Goal: Task Accomplishment & Management: Manage account settings

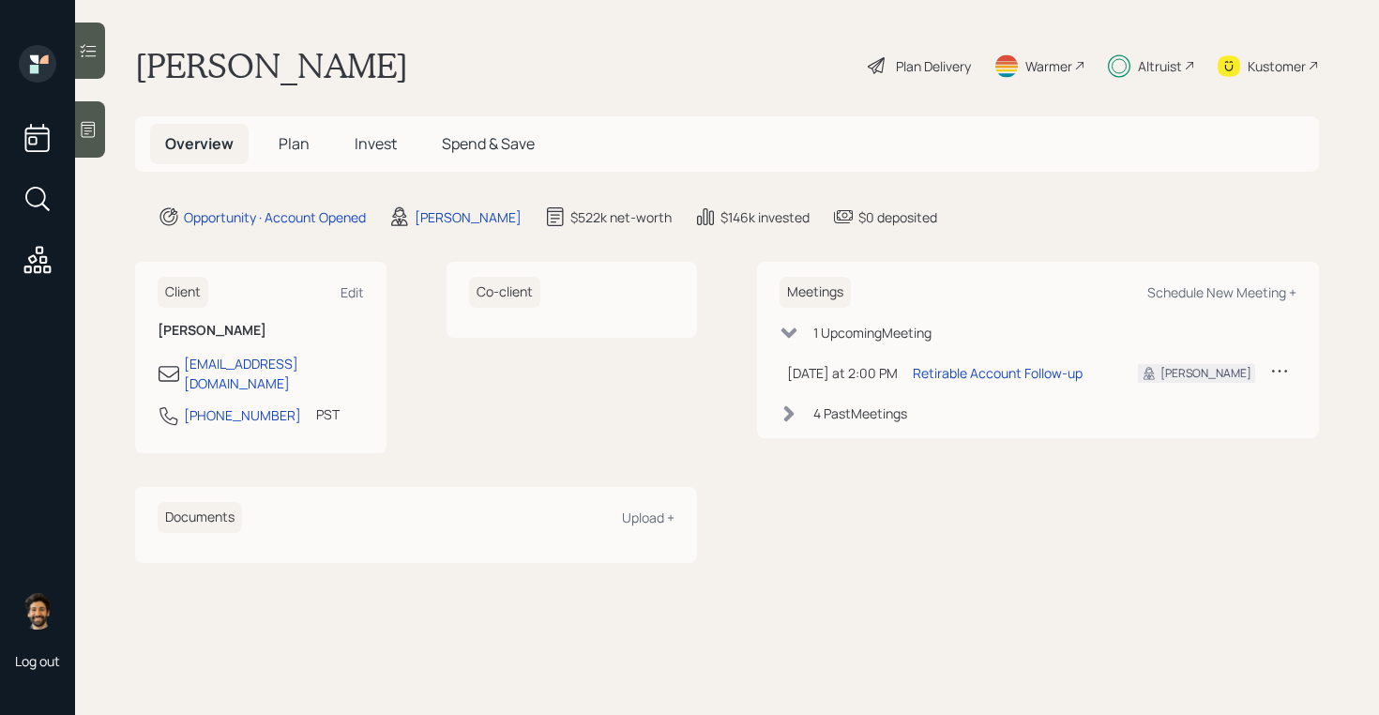
click at [1161, 66] on div "Altruist" at bounding box center [1160, 66] width 44 height 20
click at [292, 141] on span "Plan" at bounding box center [294, 143] width 31 height 21
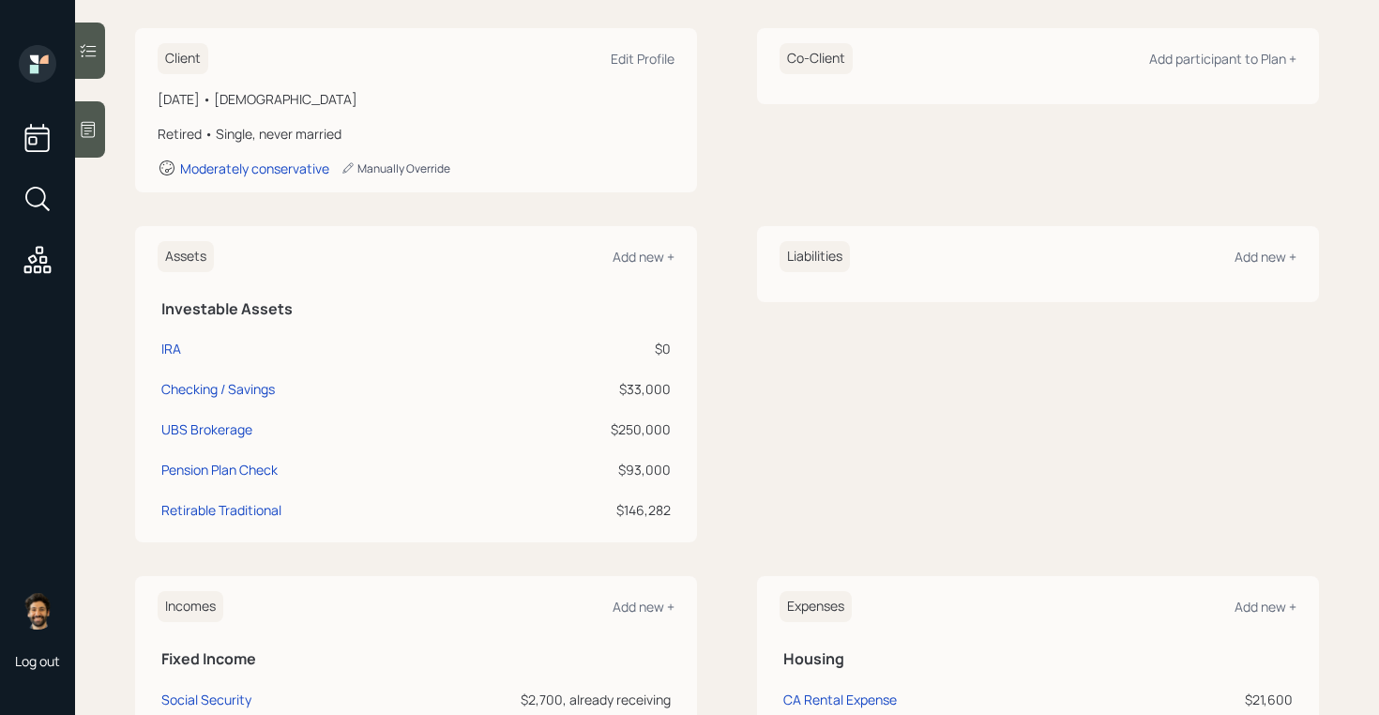
scroll to position [257, 0]
drag, startPoint x: 668, startPoint y: 431, endPoint x: 598, endPoint y: 433, distance: 70.4
click at [598, 433] on div "$250,000" at bounding box center [585, 427] width 172 height 20
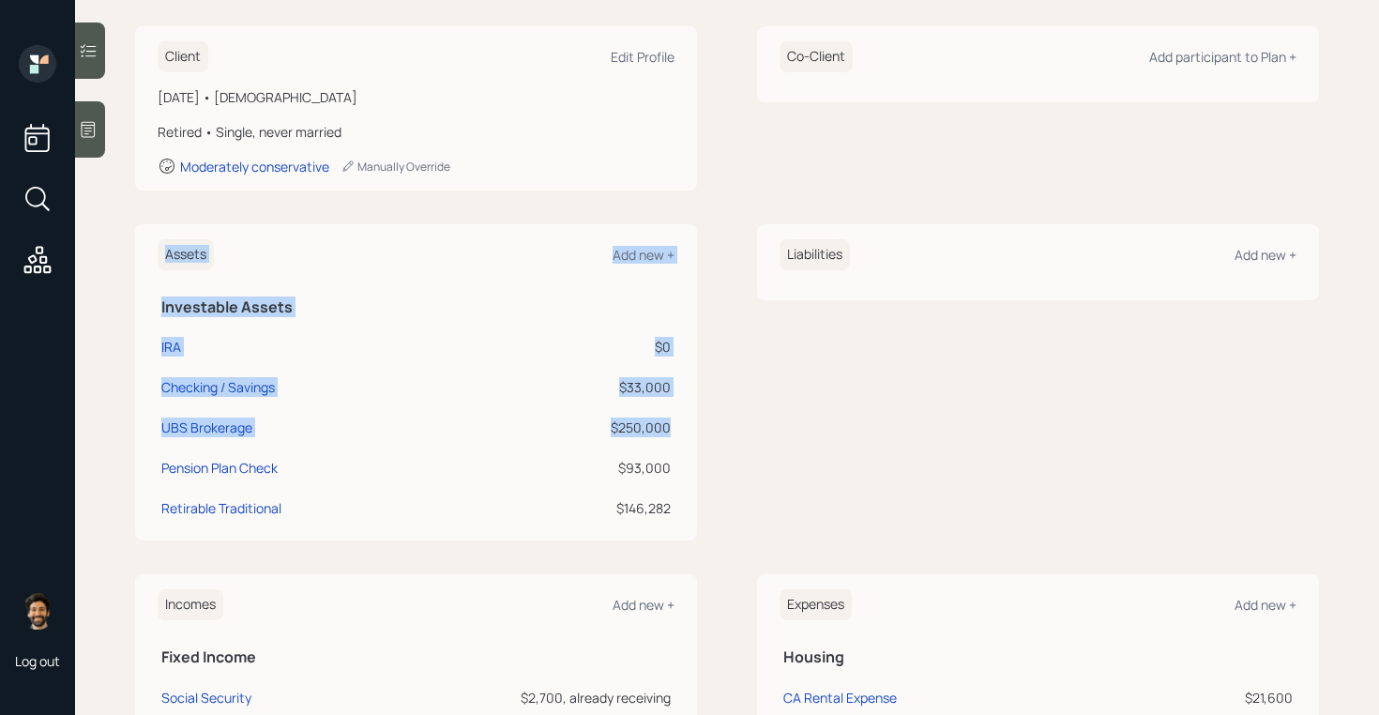
drag, startPoint x: 672, startPoint y: 430, endPoint x: 154, endPoint y: 425, distance: 517.9
click at [154, 425] on div "Assets Add new + Investable Assets IRA $0 Checking / Savings $33,000 UBS Broker…" at bounding box center [416, 382] width 562 height 316
click at [282, 402] on td "Checking / Savings" at bounding box center [327, 384] width 338 height 40
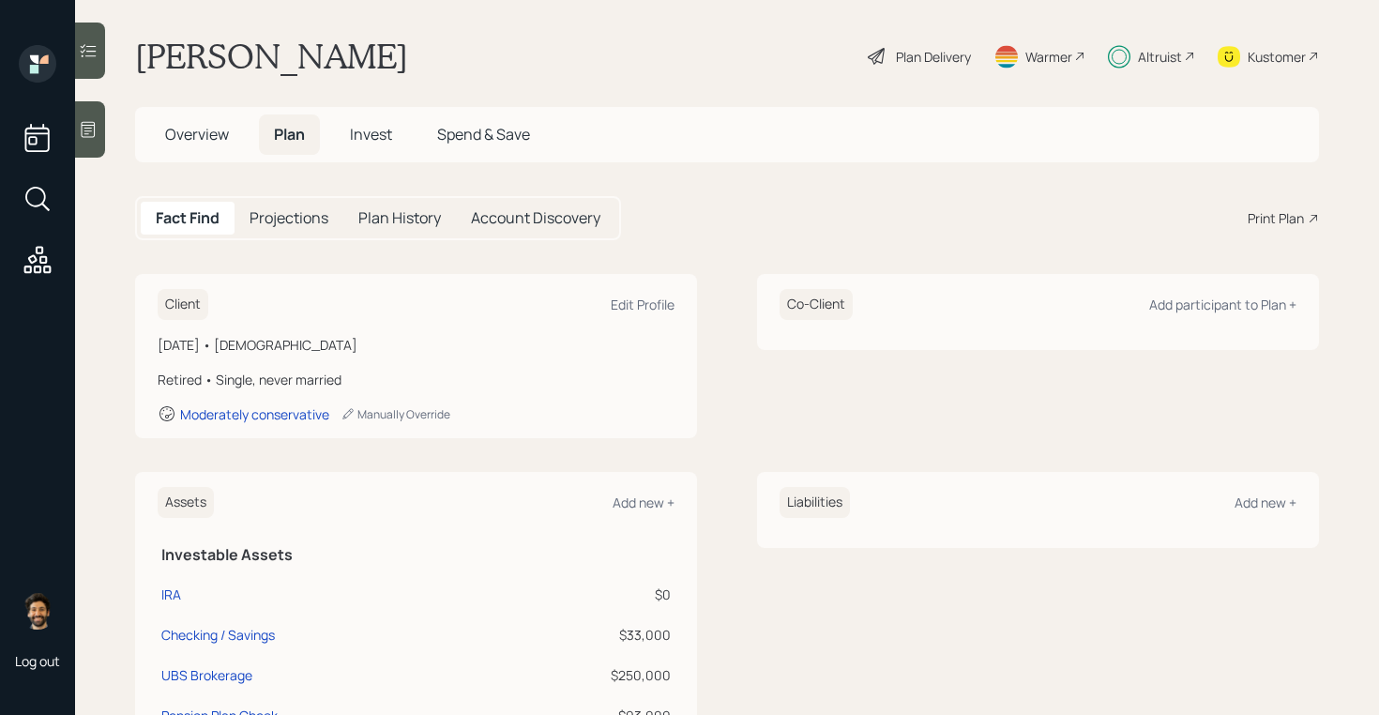
scroll to position [0, 0]
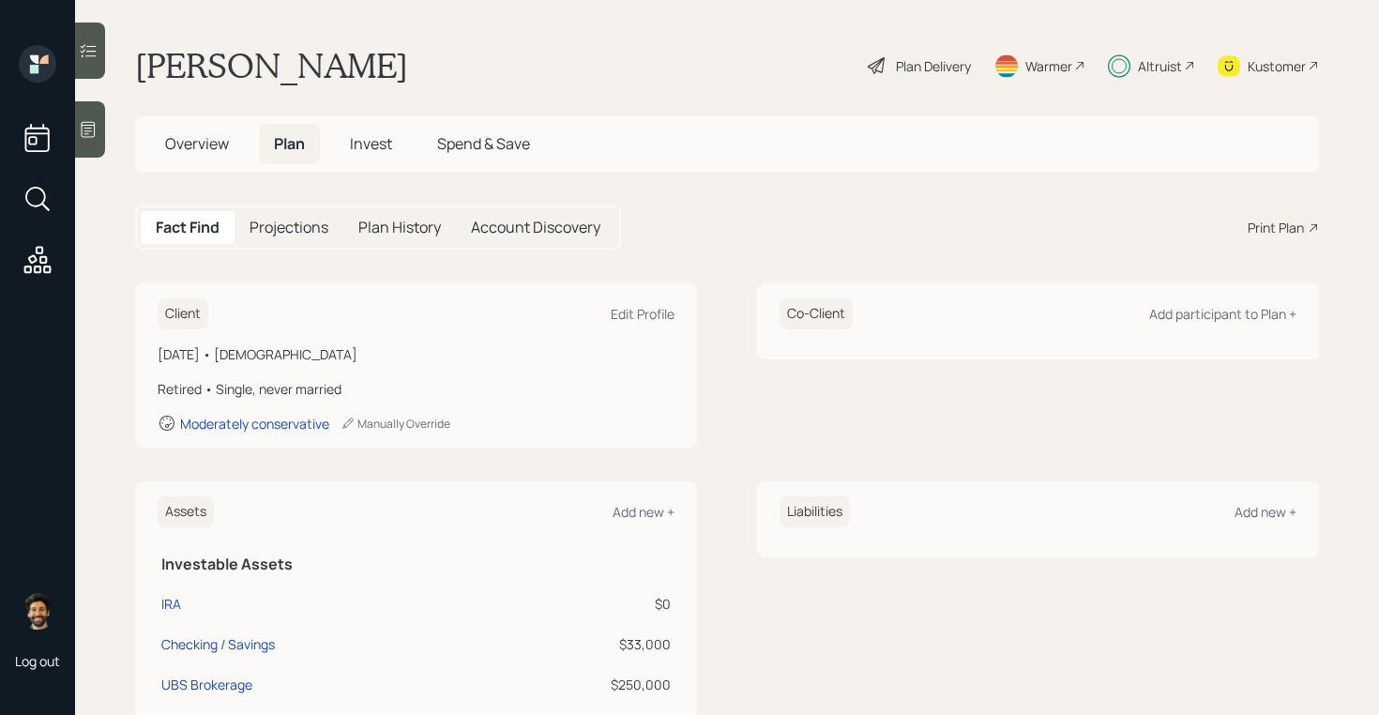
click at [915, 68] on div "Plan Delivery" at bounding box center [933, 66] width 75 height 20
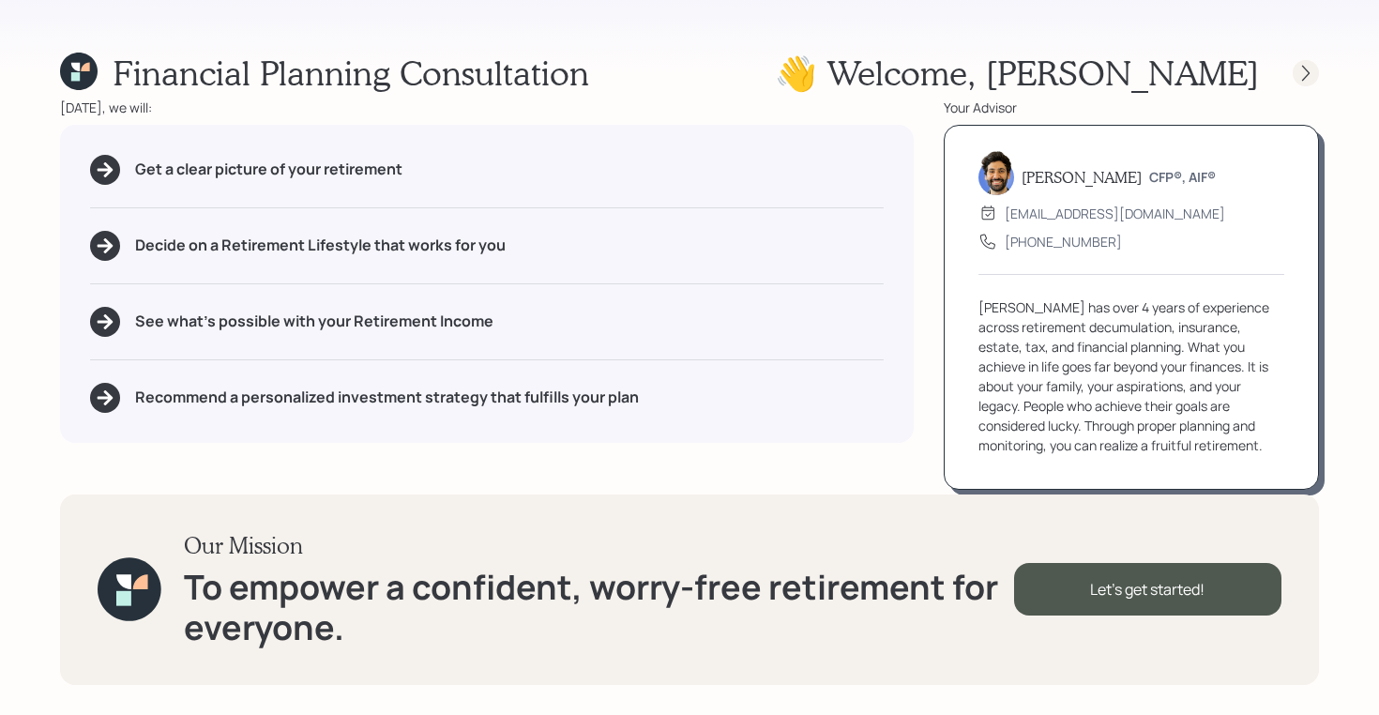
click at [1307, 66] on icon at bounding box center [1306, 73] width 19 height 19
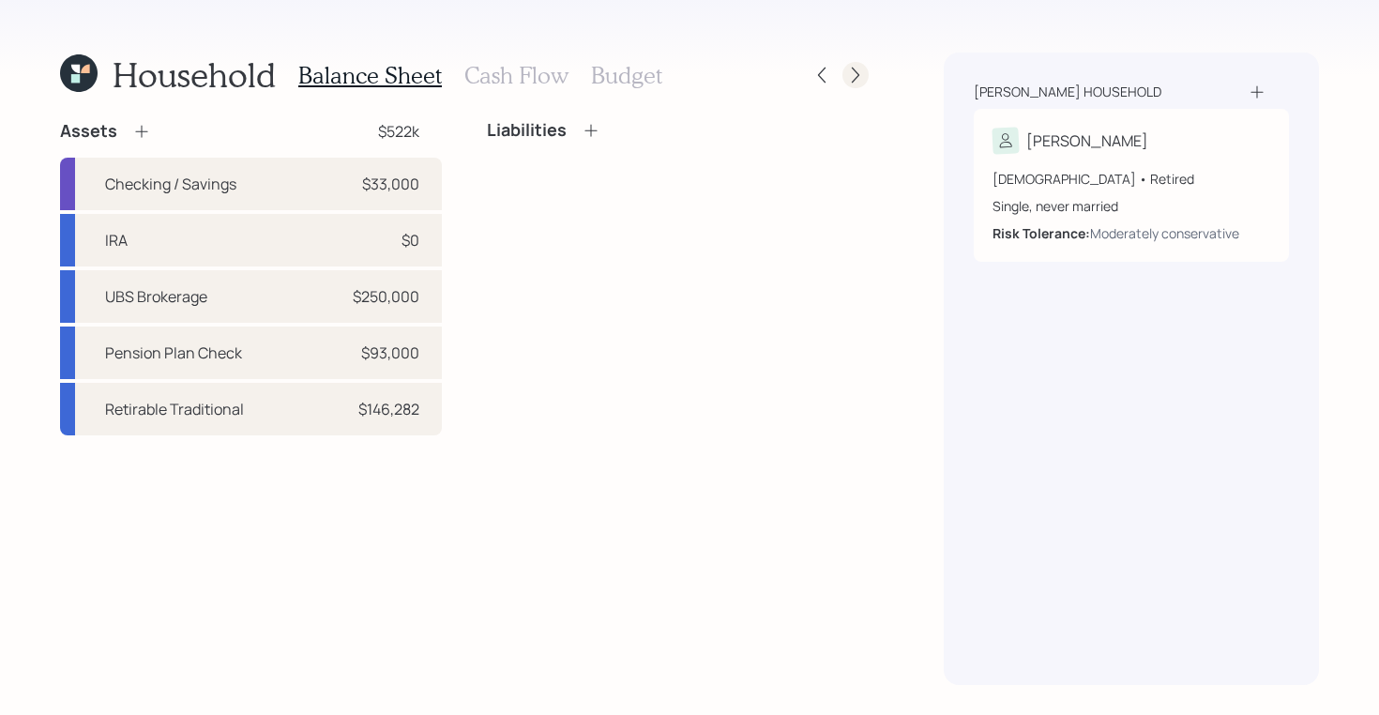
click at [860, 81] on icon at bounding box center [855, 75] width 19 height 19
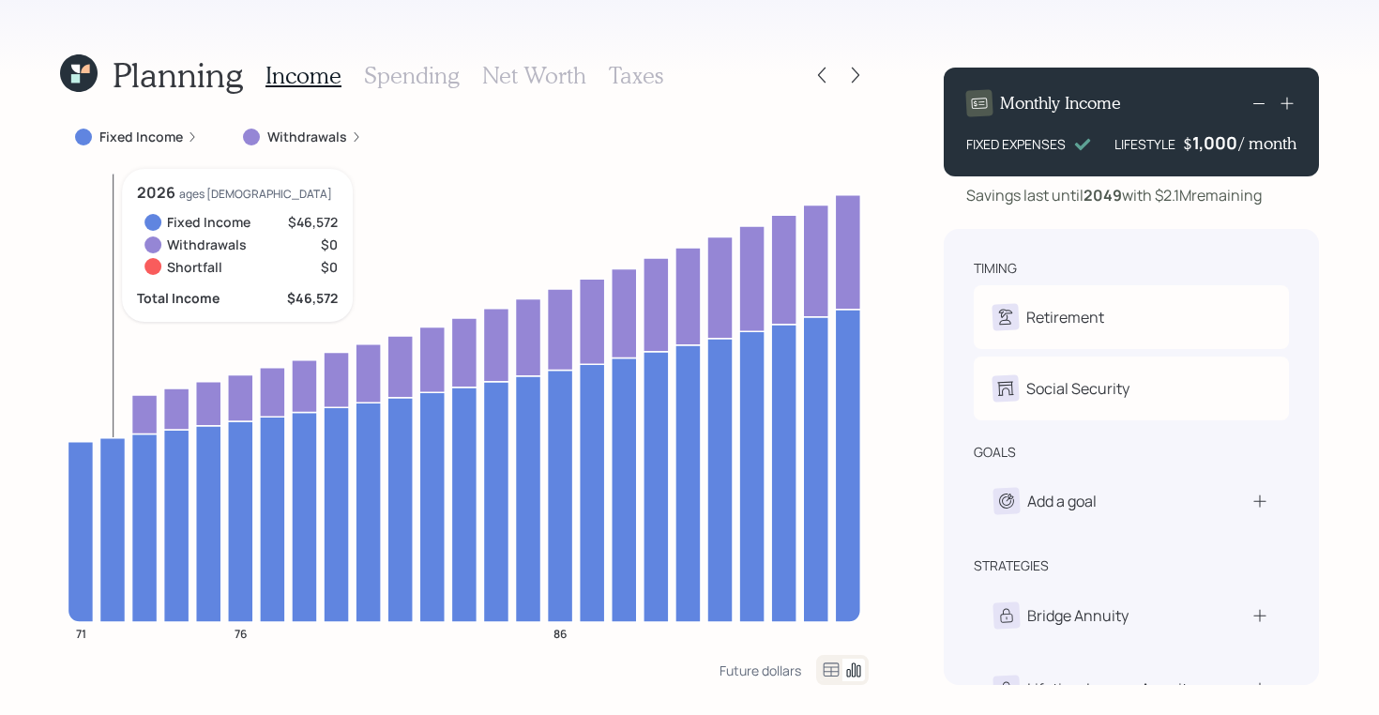
click at [72, 61] on icon at bounding box center [79, 73] width 38 height 38
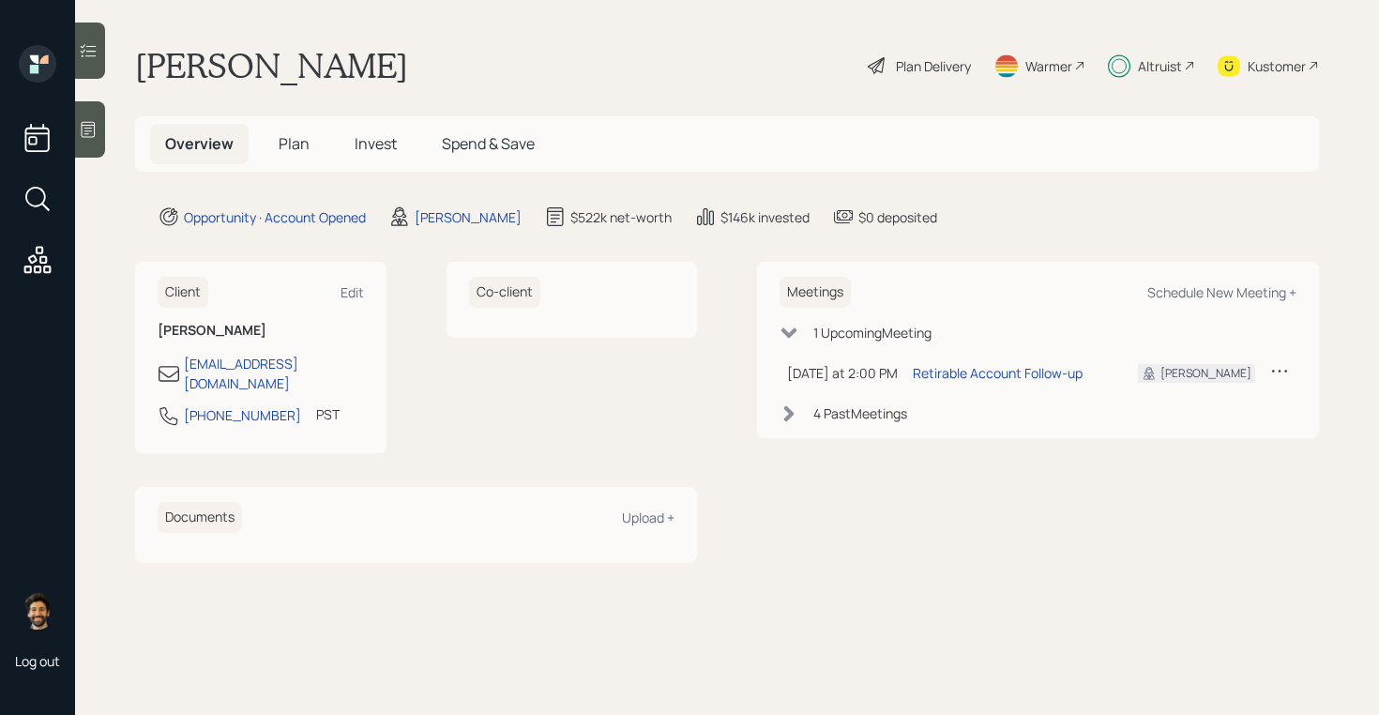
click at [291, 138] on span "Plan" at bounding box center [294, 143] width 31 height 21
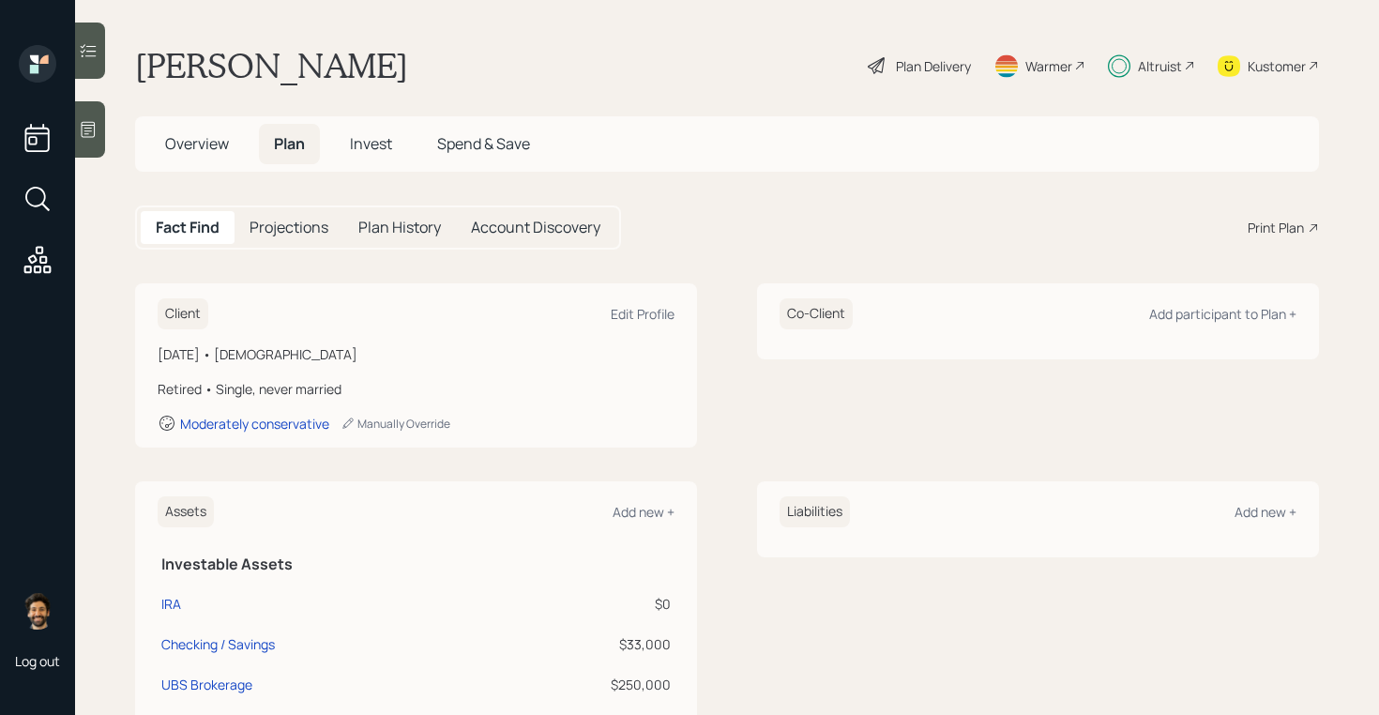
click at [936, 64] on div "Plan Delivery" at bounding box center [933, 66] width 75 height 20
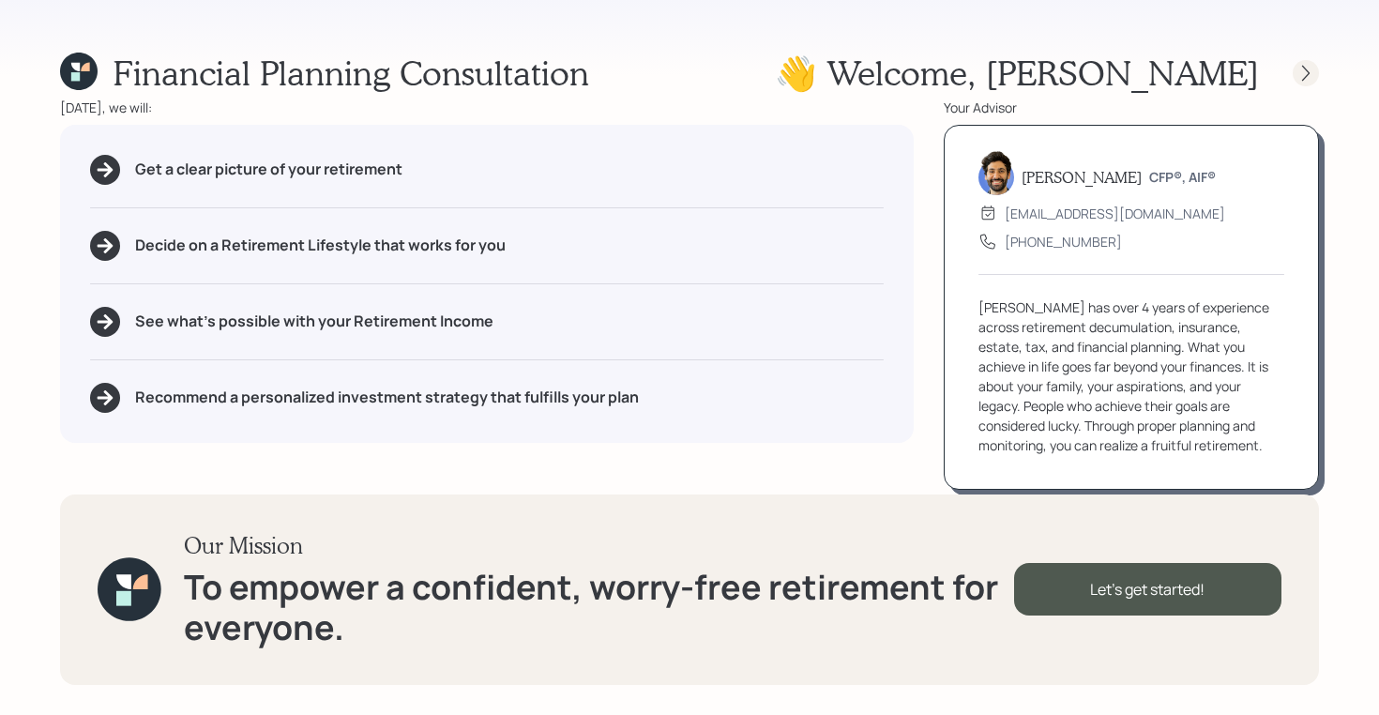
click at [1300, 68] on icon at bounding box center [1306, 73] width 19 height 19
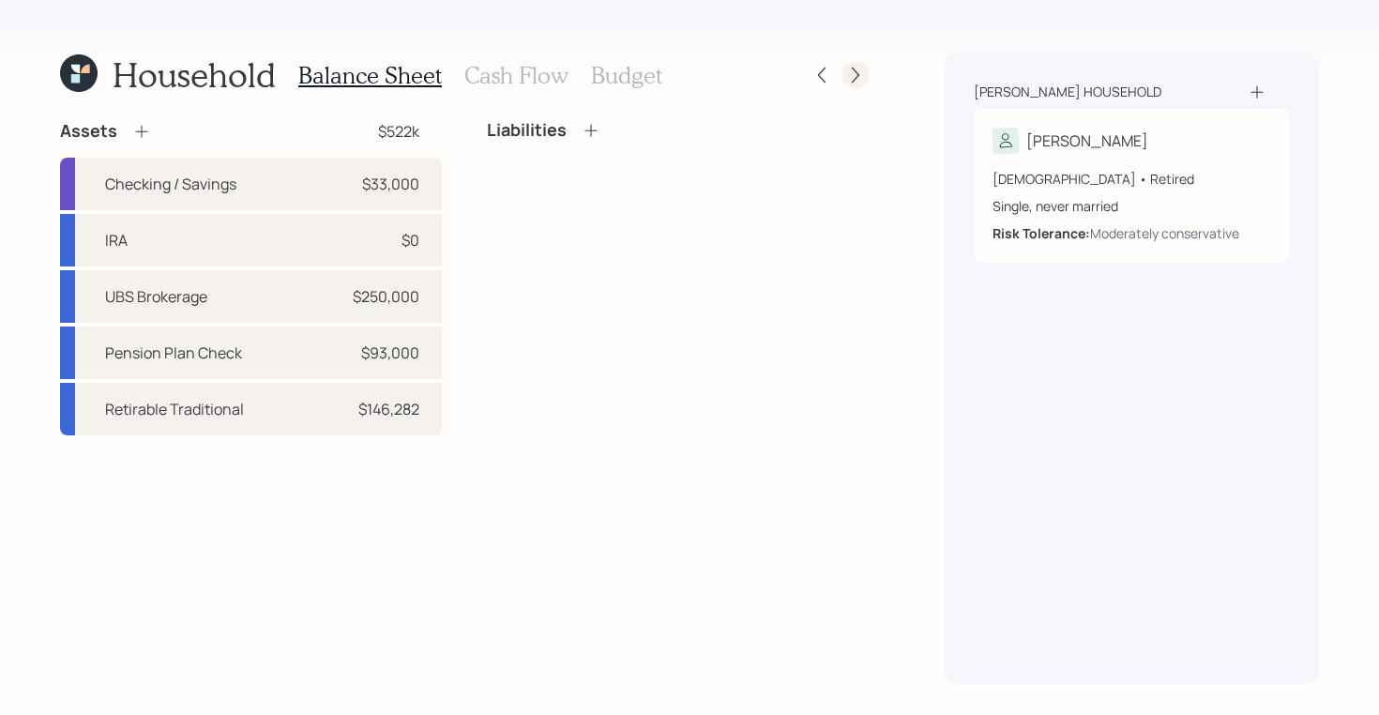
click at [858, 73] on icon at bounding box center [856, 76] width 8 height 16
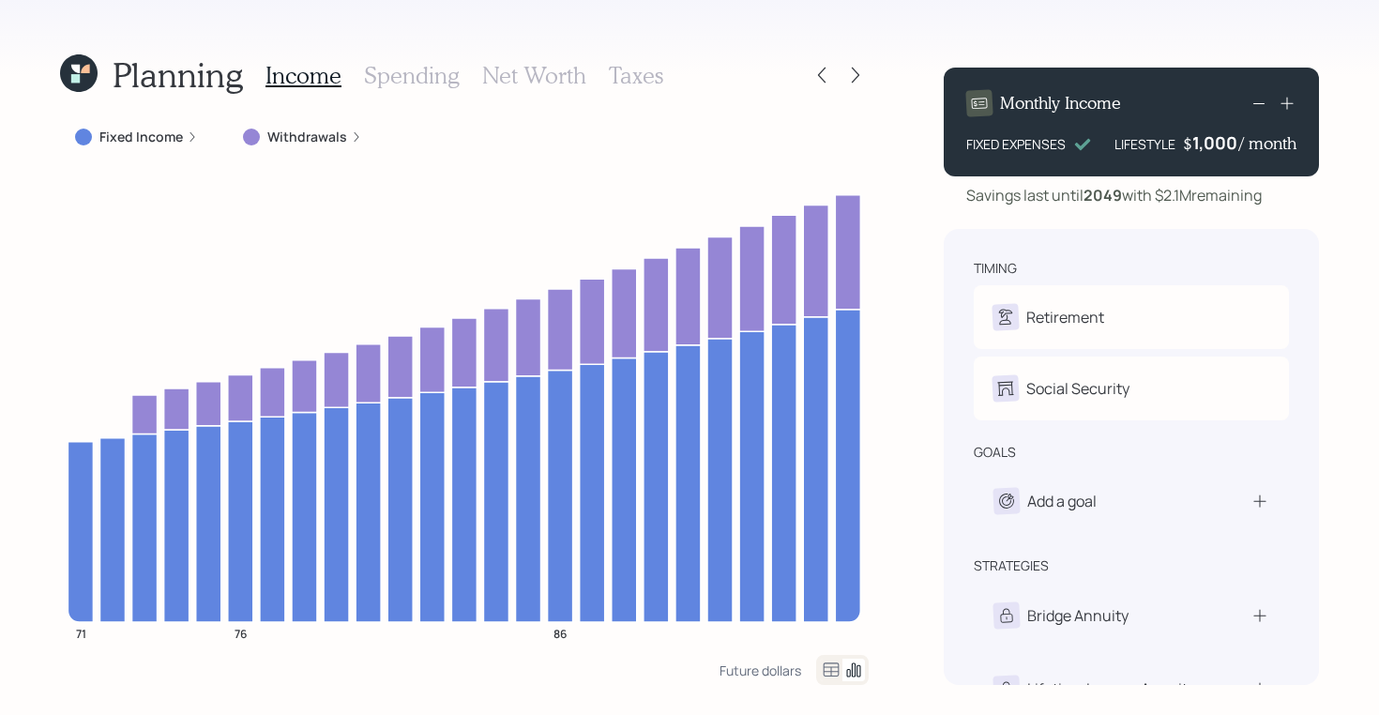
click at [68, 84] on icon at bounding box center [79, 73] width 38 height 38
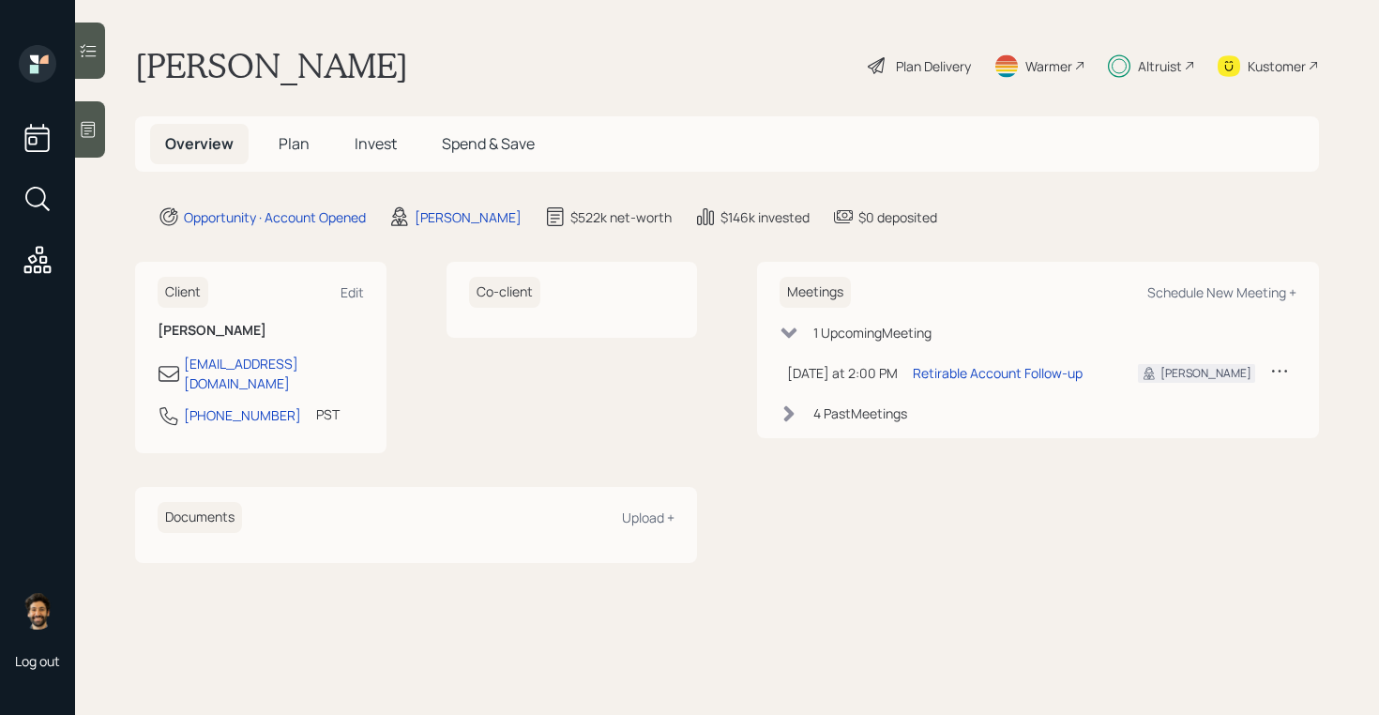
click at [291, 139] on span "Plan" at bounding box center [294, 143] width 31 height 21
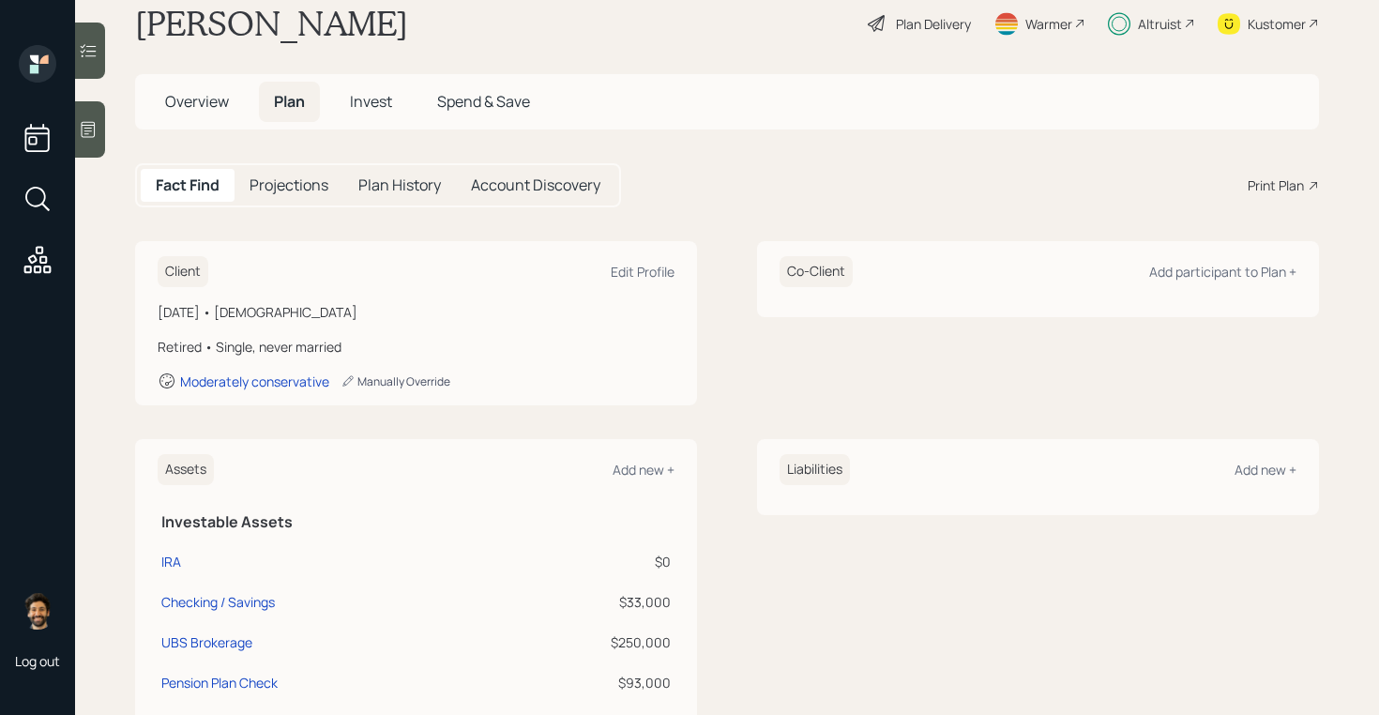
scroll to position [41, 0]
click at [181, 87] on h5 "Overview" at bounding box center [197, 103] width 94 height 40
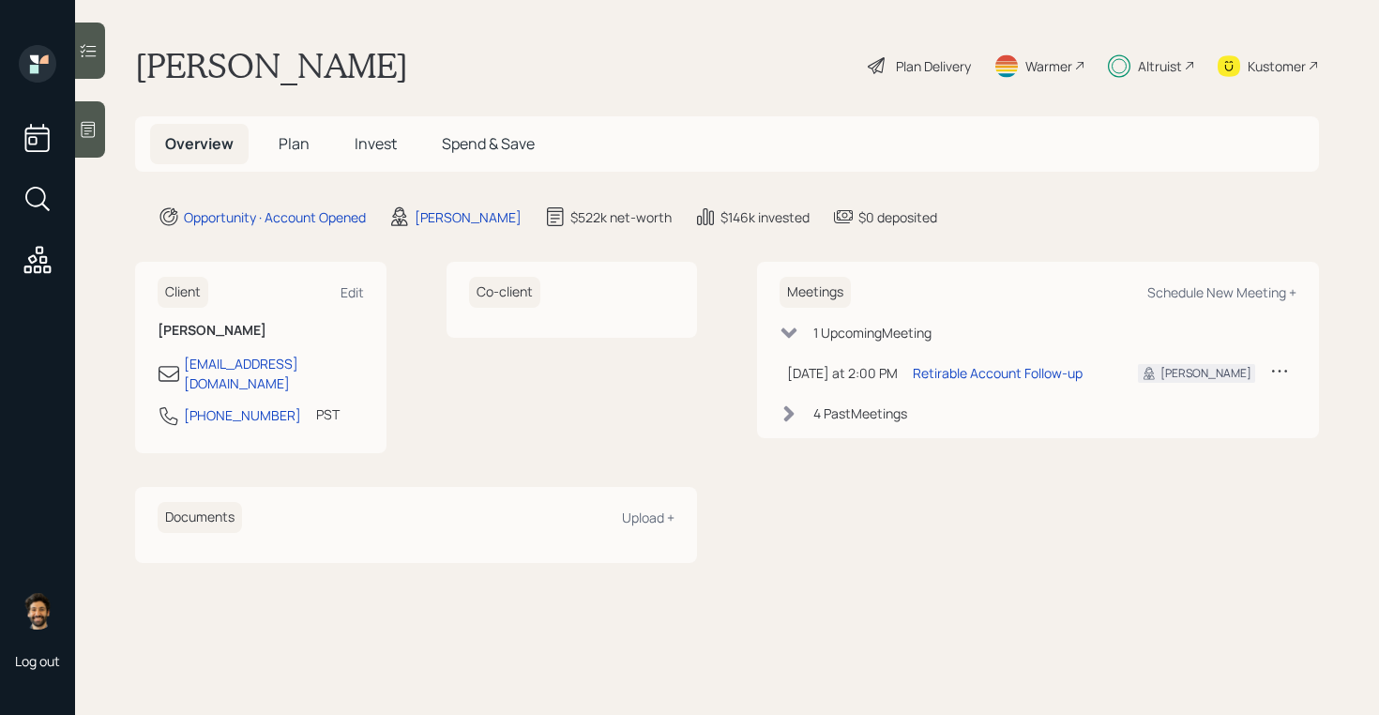
click at [365, 141] on span "Invest" at bounding box center [376, 143] width 42 height 21
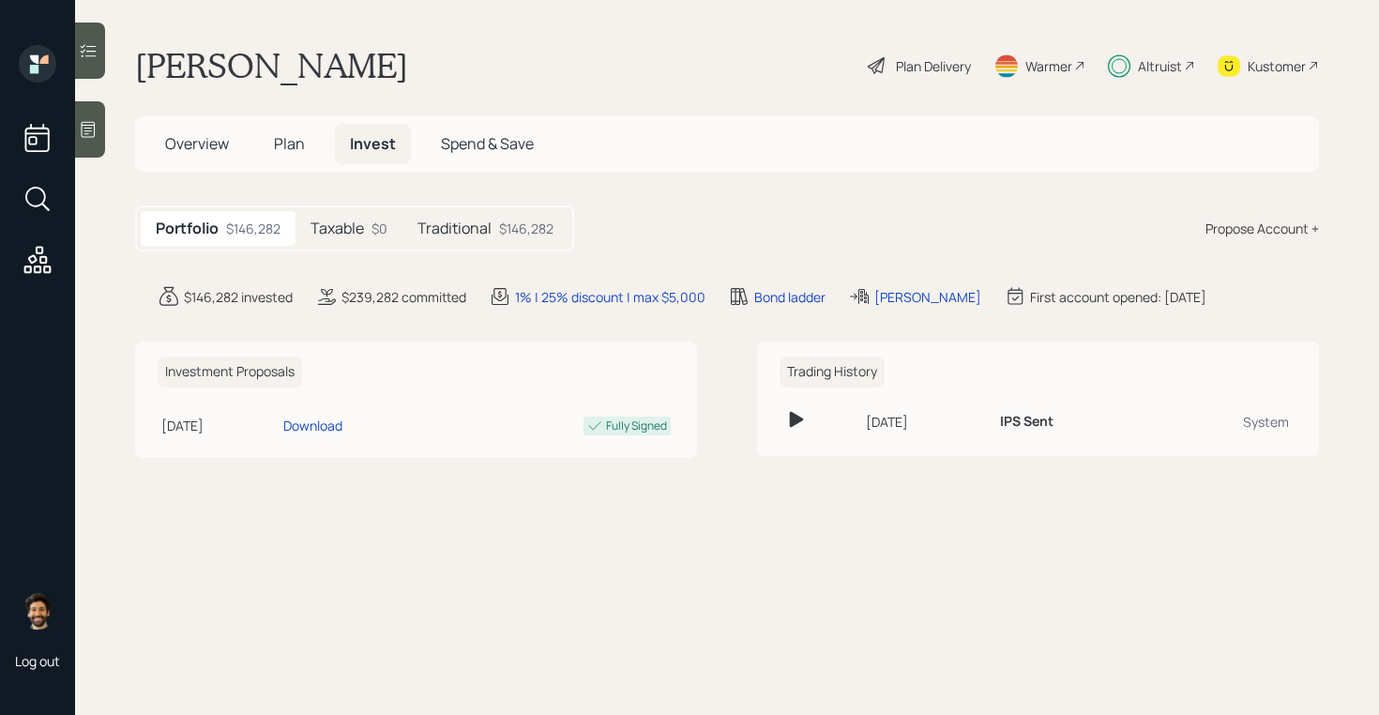
click at [348, 223] on h5 "Taxable" at bounding box center [337, 229] width 53 height 18
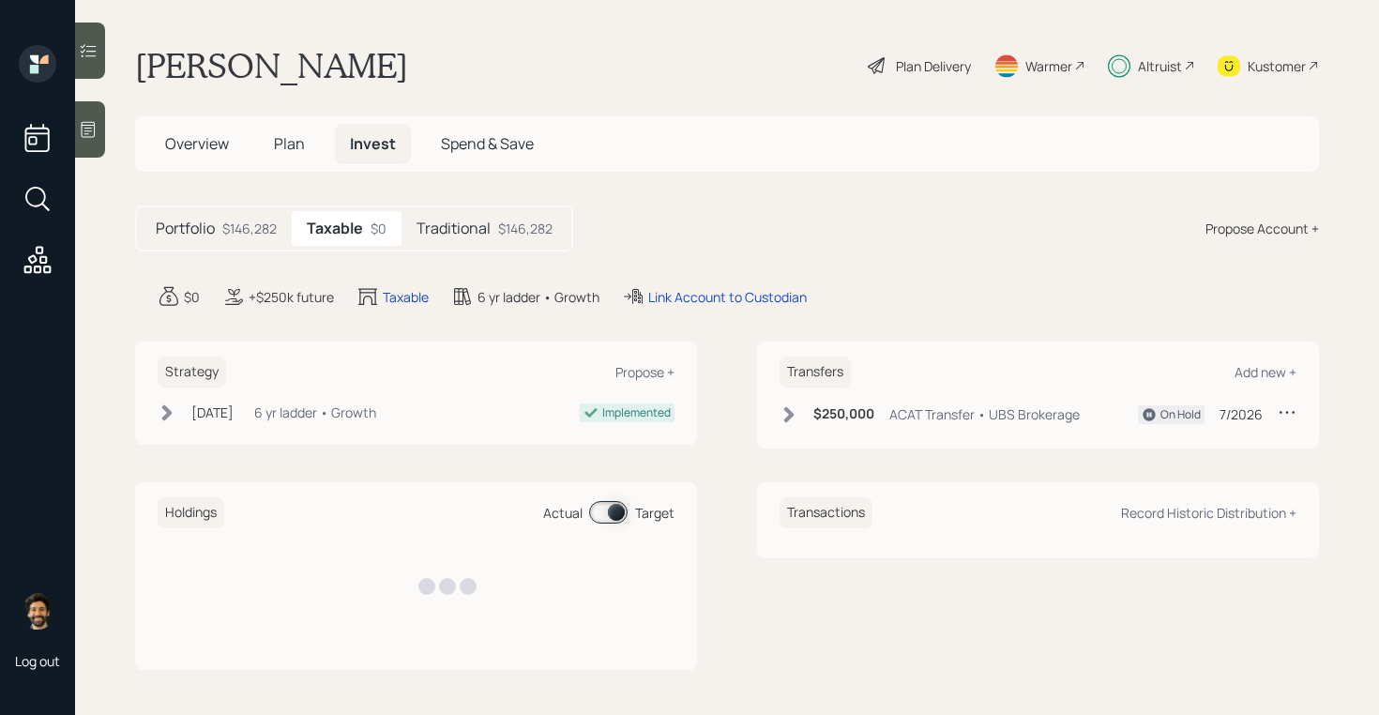
click at [467, 220] on h5 "Traditional" at bounding box center [454, 229] width 74 height 18
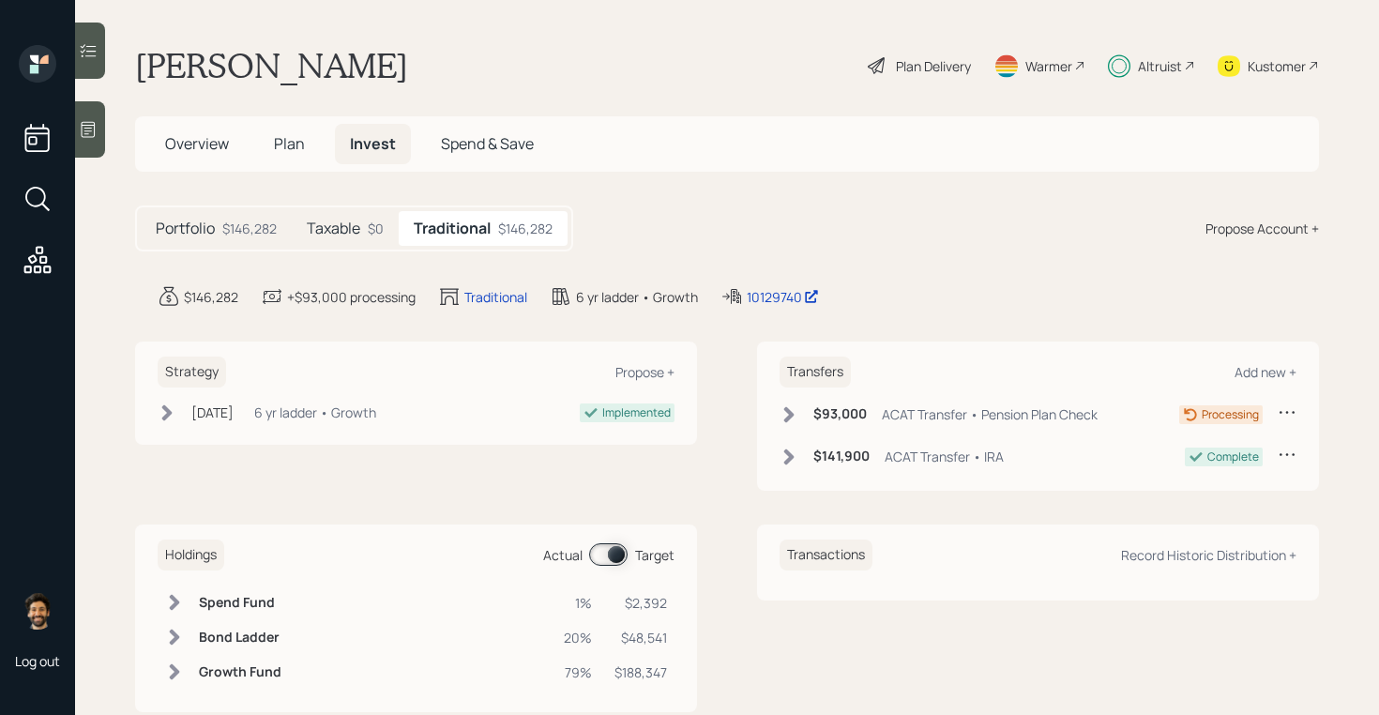
click at [243, 219] on div "$146,282" at bounding box center [249, 229] width 54 height 20
